Goal: Information Seeking & Learning: Learn about a topic

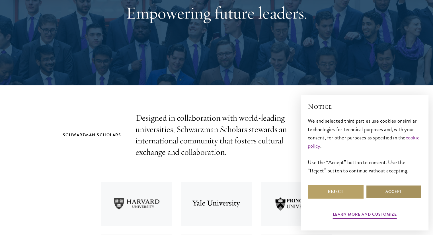
click at [389, 193] on button "Accept" at bounding box center [394, 192] width 56 height 14
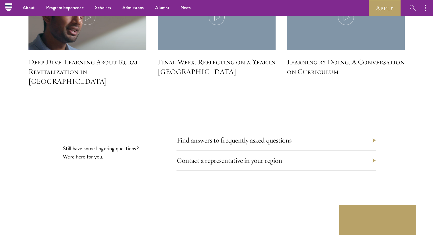
scroll to position [2589, 0]
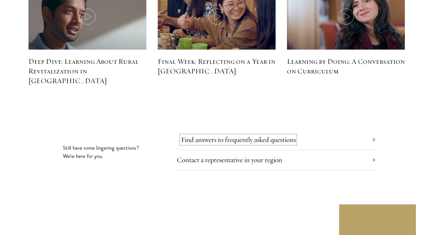
click at [291, 135] on link "Find answers to frequently asked questions" at bounding box center [238, 139] width 115 height 9
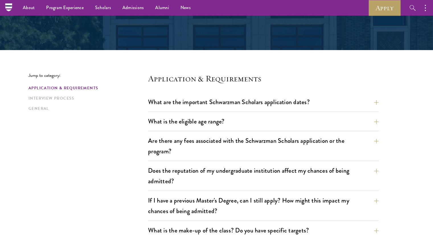
scroll to position [96, 0]
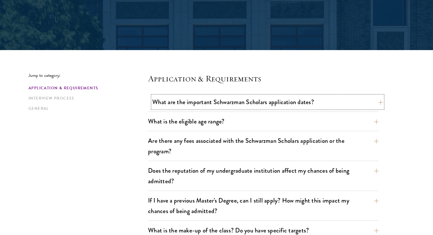
click at [303, 103] on button "What are the important Schwarzman Scholars application dates?" at bounding box center [267, 102] width 231 height 13
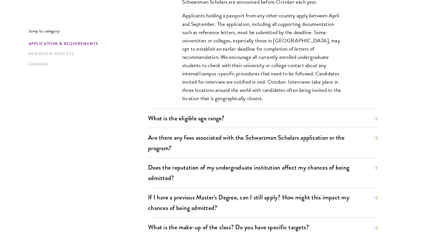
scroll to position [268, 0]
click at [316, 116] on button "What is the eligible age range?" at bounding box center [267, 118] width 231 height 13
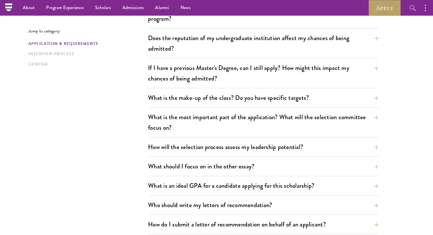
scroll to position [188, 0]
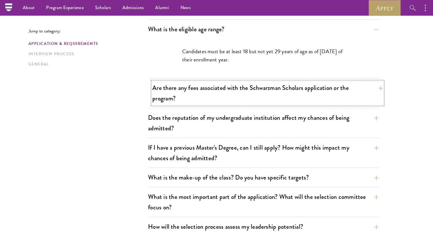
click at [343, 94] on button "Are there any fees associated with the Schwarzman Scholars application or the p…" at bounding box center [267, 92] width 231 height 23
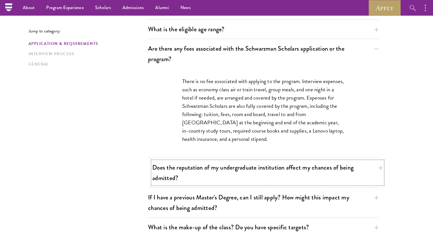
click at [318, 182] on button "Does the reputation of my undergraduate institution affect my chances of being …" at bounding box center [267, 172] width 231 height 23
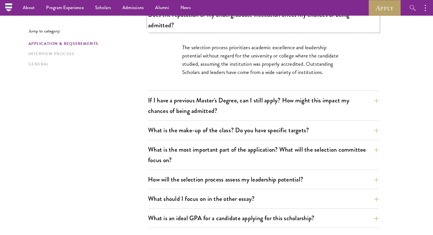
scroll to position [252, 0]
click at [343, 111] on button "If I have a previous Master's Degree, can I still apply? How might this impact …" at bounding box center [267, 105] width 231 height 23
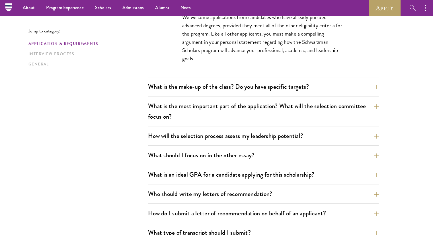
scroll to position [312, 0]
click at [335, 89] on button "What is the make-up of the class? Do you have specific targets?" at bounding box center [267, 87] width 231 height 13
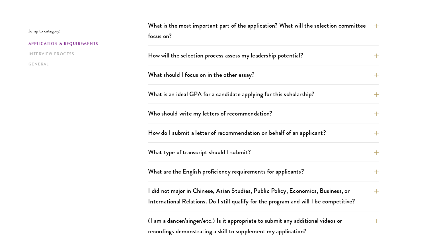
scroll to position [434, 0]
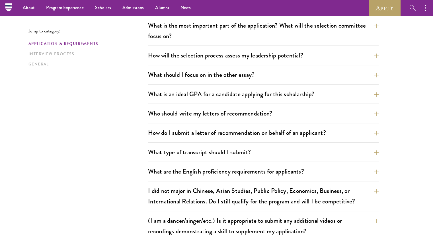
click at [305, 85] on div "What are the important Schwarzman Scholars application dates? Applicants who ho…" at bounding box center [263, 38] width 231 height 563
click at [308, 90] on button "What is an ideal GPA for a candidate applying for this scholarship?" at bounding box center [267, 94] width 231 height 13
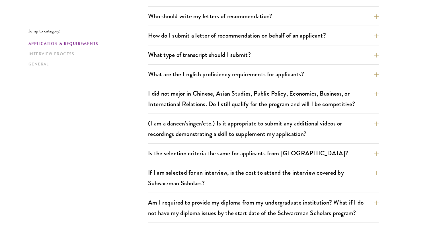
scroll to position [516, 0]
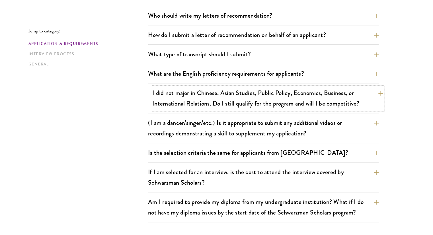
click at [348, 87] on button "I did not major in Chinese, Asian Studies, Public Policy, Economics, Business, …" at bounding box center [267, 98] width 231 height 23
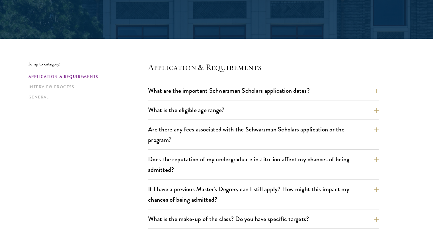
scroll to position [0, 0]
